Goal: Information Seeking & Learning: Find specific fact

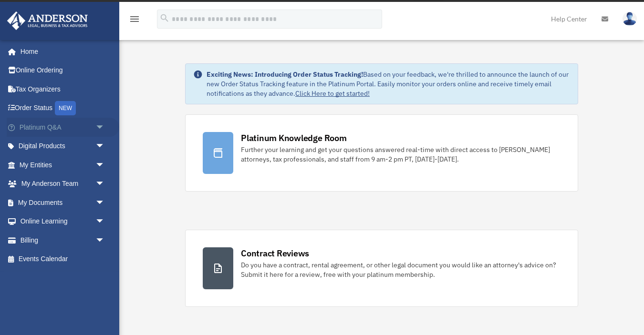
scroll to position [18, 0]
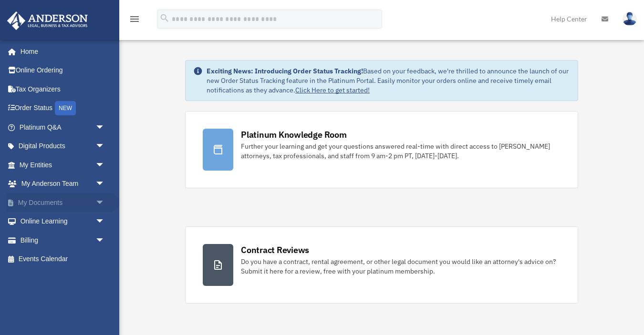
click at [97, 200] on span "arrow_drop_down" at bounding box center [104, 203] width 19 height 20
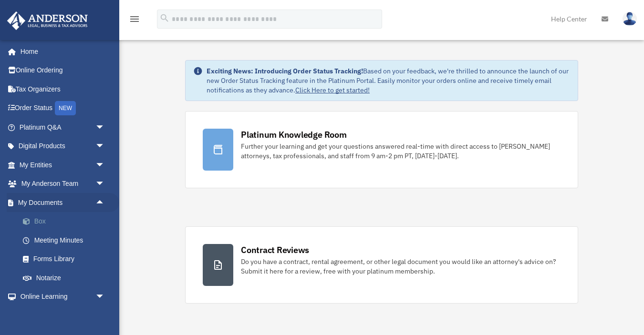
click at [53, 222] on link "Box" at bounding box center [66, 221] width 106 height 19
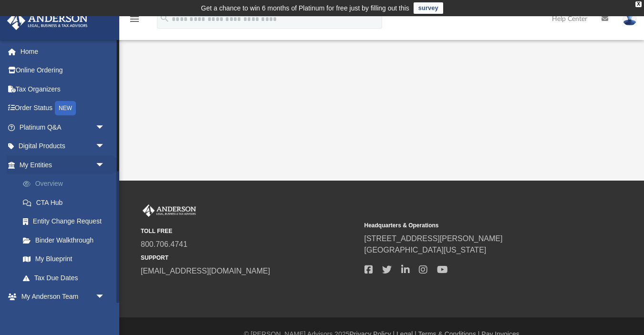
click at [49, 180] on link "Overview" at bounding box center [66, 184] width 106 height 19
click at [100, 163] on span "arrow_drop_down" at bounding box center [104, 165] width 19 height 20
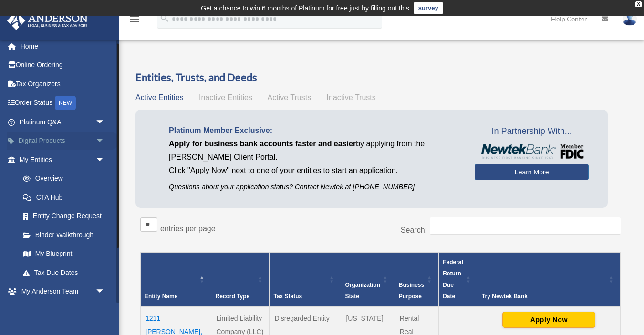
scroll to position [6, 0]
click at [98, 158] on span "arrow_drop_down" at bounding box center [104, 159] width 19 height 20
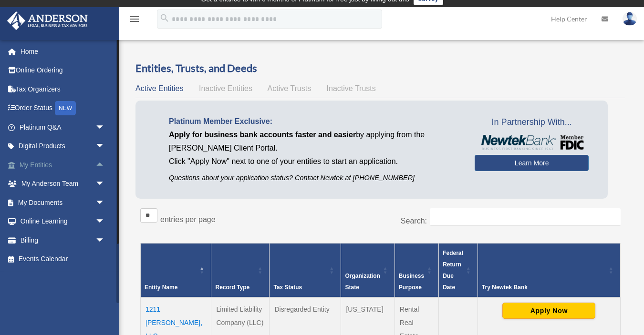
scroll to position [11, 0]
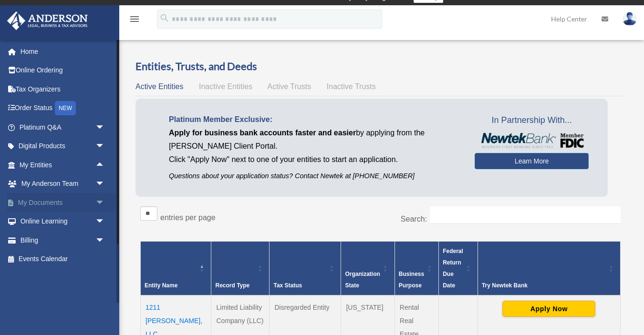
click at [95, 199] on span "arrow_drop_down" at bounding box center [104, 203] width 19 height 20
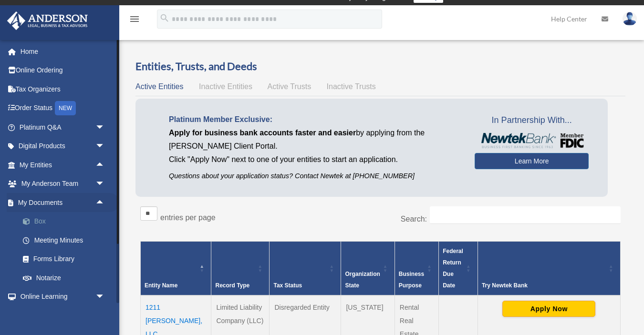
click at [46, 221] on link "Box" at bounding box center [66, 221] width 106 height 19
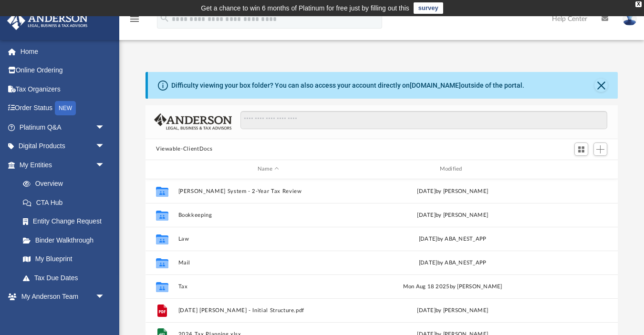
scroll to position [217, 472]
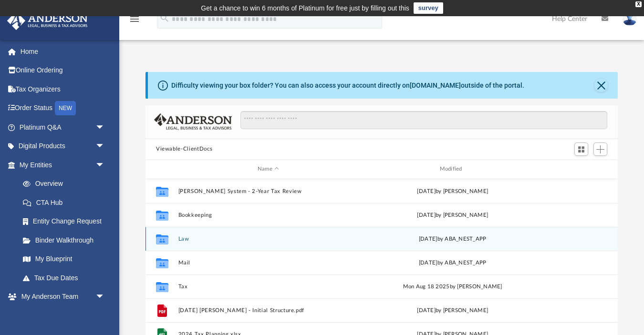
click at [185, 239] on button "Law" at bounding box center [268, 239] width 180 height 6
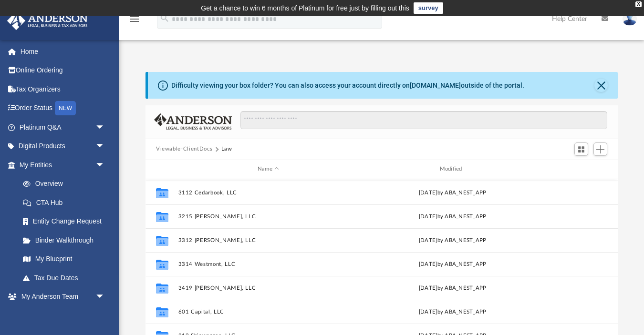
scroll to position [100, 0]
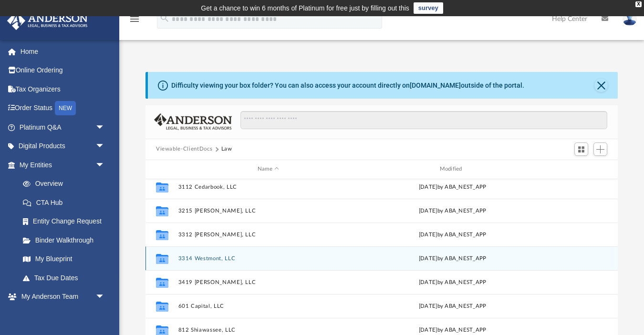
click at [218, 259] on button "3314 Westmont, LLC" at bounding box center [268, 258] width 180 height 6
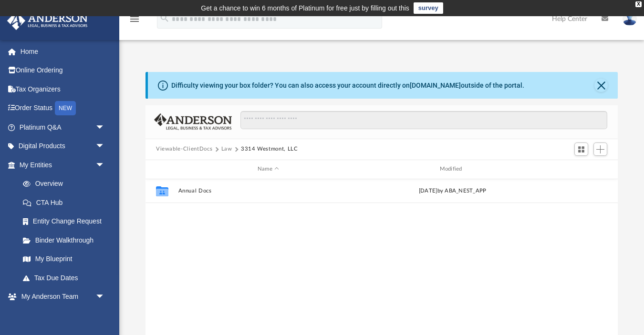
scroll to position [0, 0]
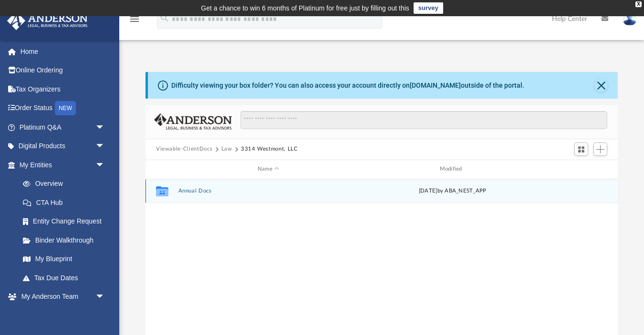
click at [191, 193] on button "Annual Docs" at bounding box center [268, 191] width 180 height 6
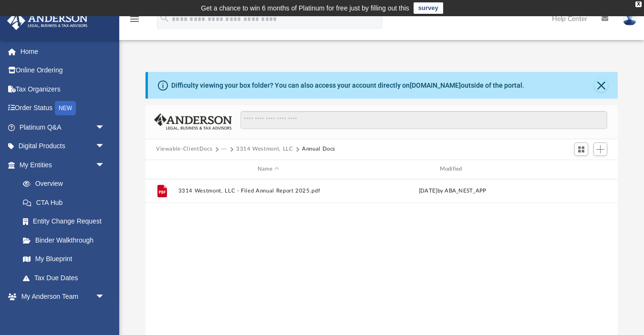
click at [260, 150] on button "3314 Westmont, LLC" at bounding box center [264, 149] width 57 height 9
click at [229, 150] on button "Law" at bounding box center [226, 149] width 11 height 9
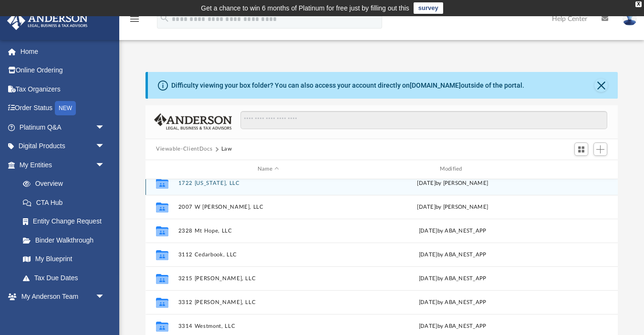
scroll to position [39, 0]
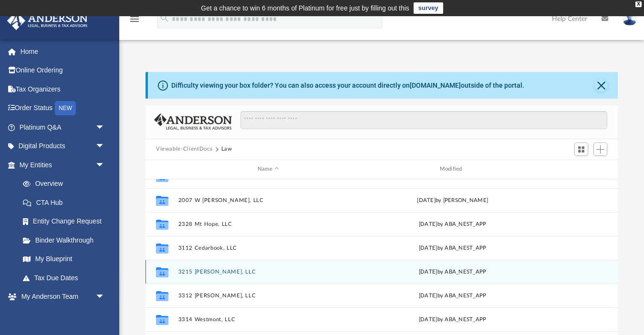
click at [215, 271] on button "3215 [PERSON_NAME], LLC" at bounding box center [268, 272] width 180 height 6
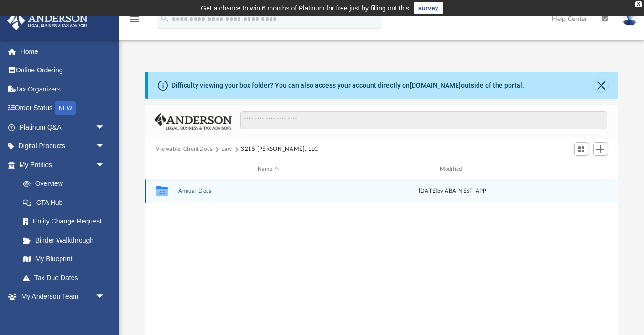
scroll to position [0, 0]
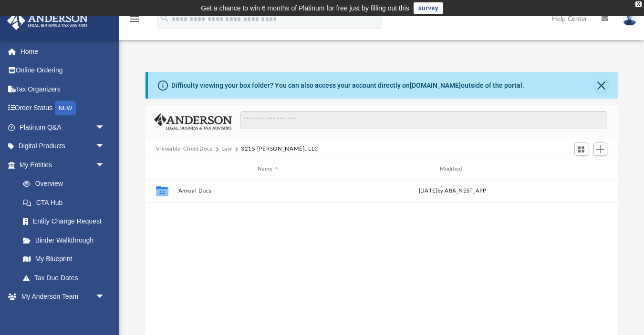
click at [223, 148] on button "Law" at bounding box center [226, 149] width 11 height 9
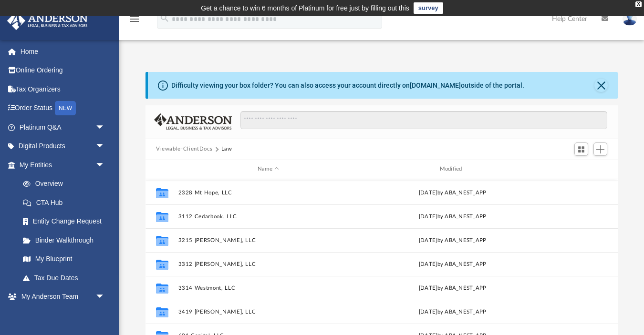
scroll to position [71, 0]
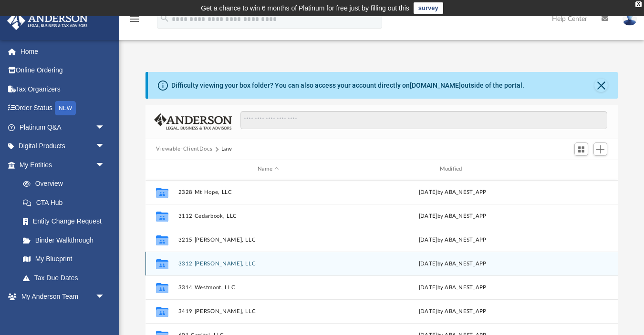
click at [209, 264] on button "3312 [PERSON_NAME], LLC" at bounding box center [268, 263] width 180 height 6
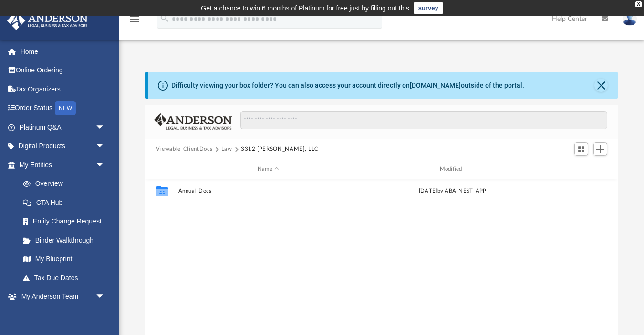
scroll to position [0, 0]
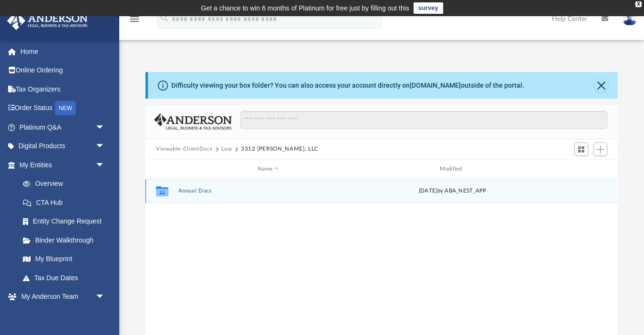
click at [197, 190] on button "Annual Docs" at bounding box center [268, 191] width 180 height 6
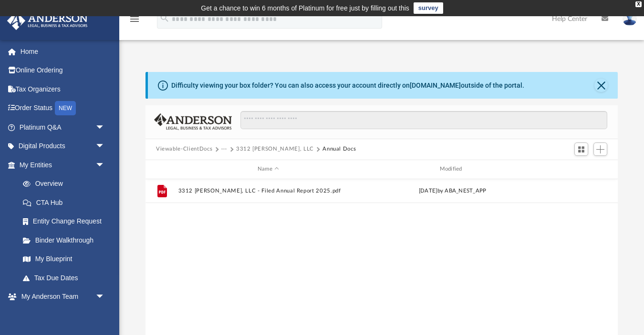
click at [258, 148] on button "3312 [PERSON_NAME], LLC" at bounding box center [275, 149] width 78 height 9
click at [223, 150] on button "Law" at bounding box center [226, 149] width 11 height 9
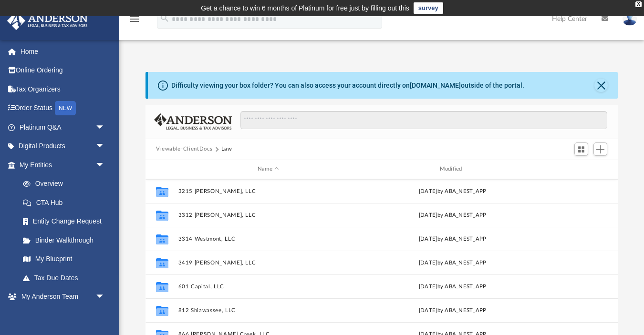
scroll to position [122, 0]
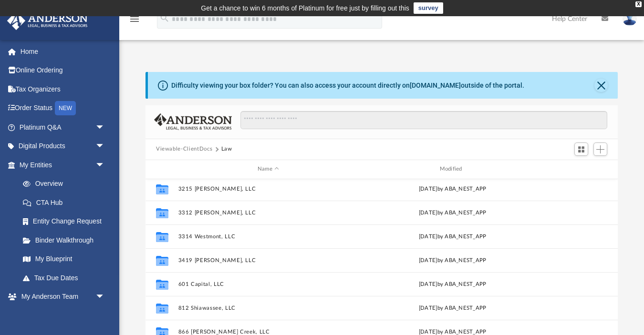
click at [194, 150] on button "Viewable-ClientDocs" at bounding box center [184, 149] width 56 height 9
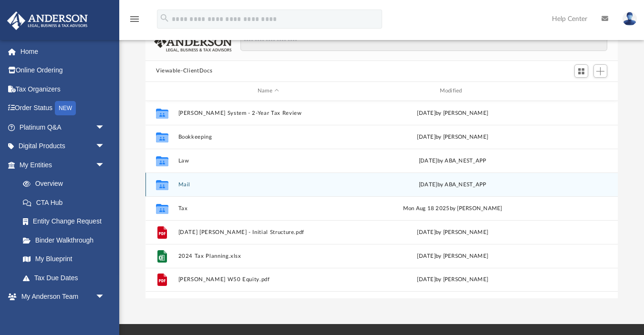
scroll to position [75, 0]
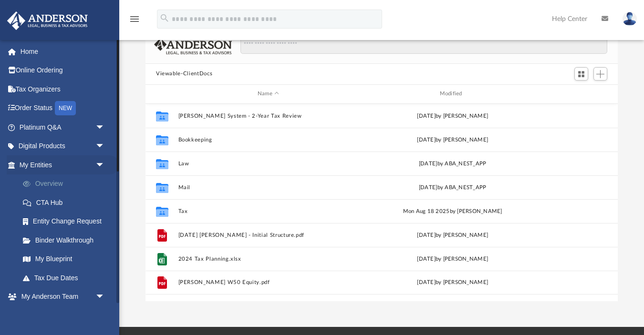
click at [56, 183] on link "Overview" at bounding box center [66, 184] width 106 height 19
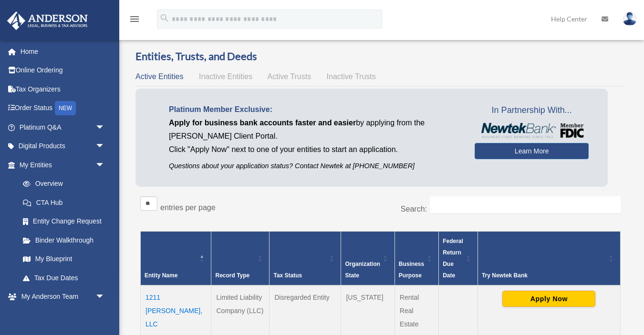
scroll to position [21, 0]
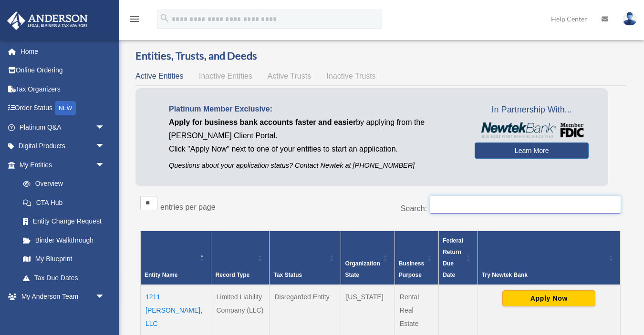
click at [445, 201] on input "Search:" at bounding box center [525, 205] width 191 height 18
type input "*"
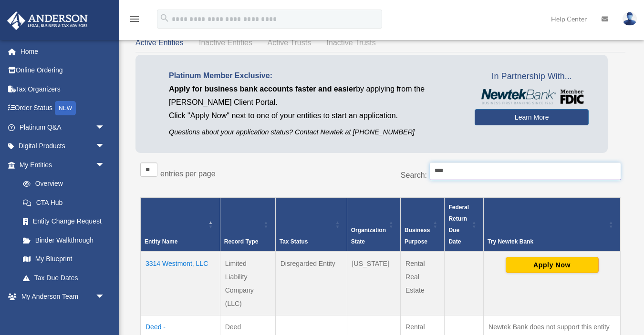
scroll to position [55, 0]
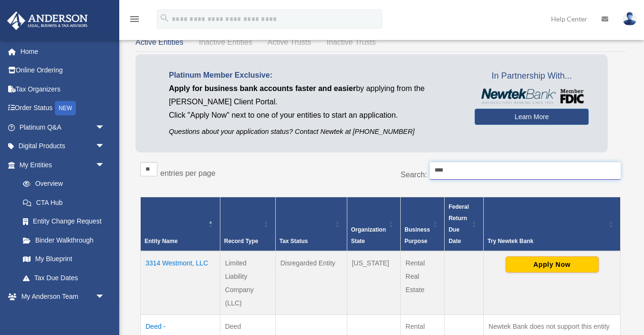
type input "****"
click at [186, 265] on td "3314 Westmont, LLC" at bounding box center [181, 283] width 80 height 64
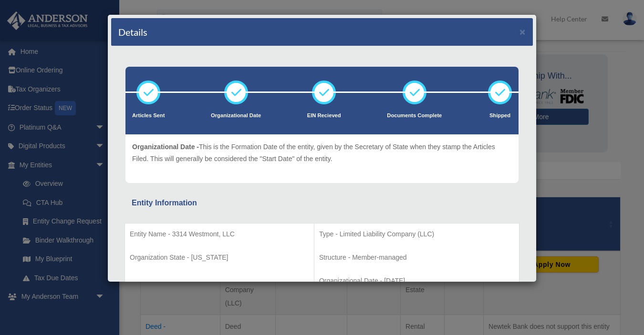
scroll to position [26, 0]
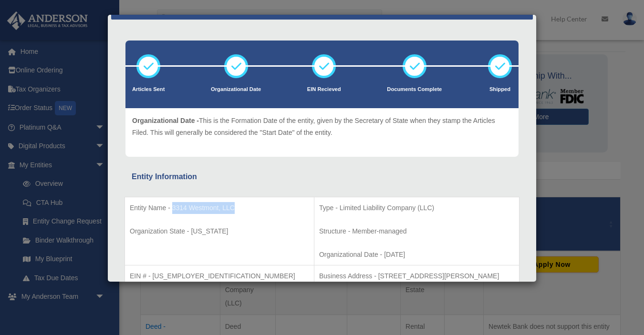
drag, startPoint x: 234, startPoint y: 206, endPoint x: 172, endPoint y: 208, distance: 62.0
click at [172, 208] on p "Entity Name - 3314 Westmont, LLC" at bounding box center [219, 208] width 179 height 12
copy p "3314 Westmont, LLC"
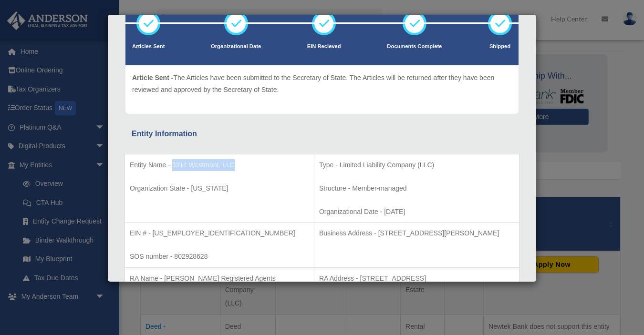
scroll to position [89, 0]
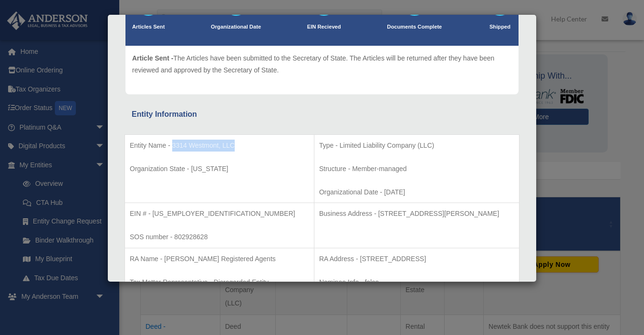
drag, startPoint x: 340, startPoint y: 213, endPoint x: 490, endPoint y: 211, distance: 149.8
click at [490, 211] on p "Business Address - [STREET_ADDRESS][PERSON_NAME]" at bounding box center [416, 214] width 195 height 12
copy p "[STREET_ADDRESS][PERSON_NAME]"
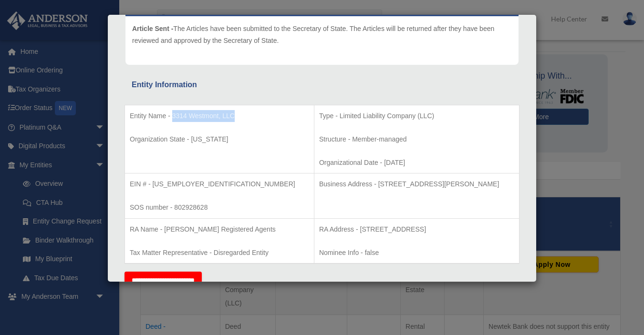
scroll to position [129, 0]
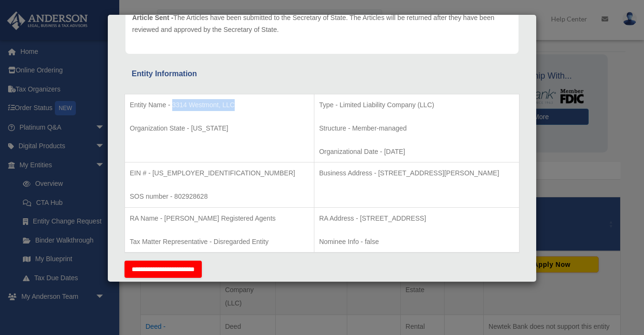
copy p "[STREET_ADDRESS][PERSON_NAME]"
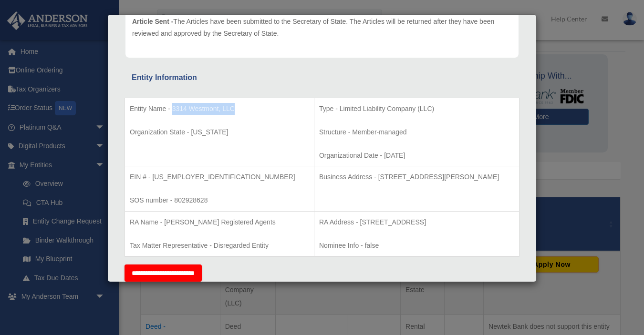
scroll to position [142, 0]
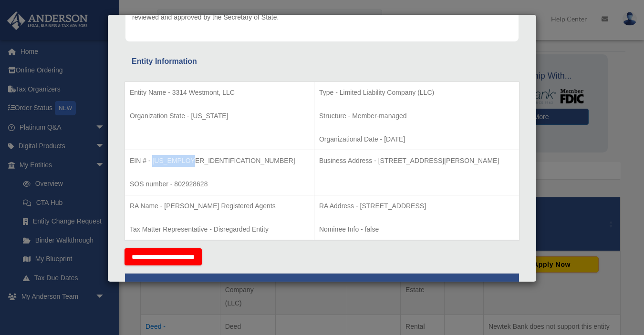
drag, startPoint x: 188, startPoint y: 158, endPoint x: 155, endPoint y: 157, distance: 33.4
click at [155, 158] on p "EIN # - [US_EMPLOYER_IDENTIFICATION_NUMBER]" at bounding box center [219, 161] width 179 height 12
copy p "2-0735152"
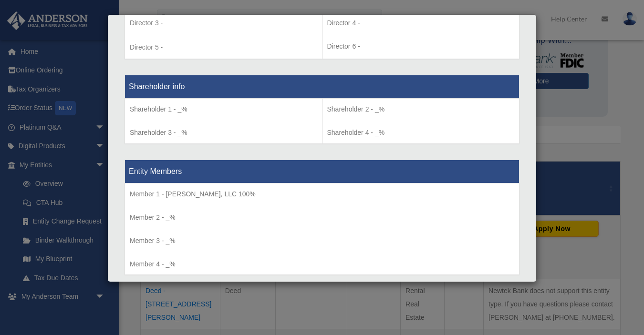
scroll to position [690, 0]
